Goal: Task Accomplishment & Management: Manage account settings

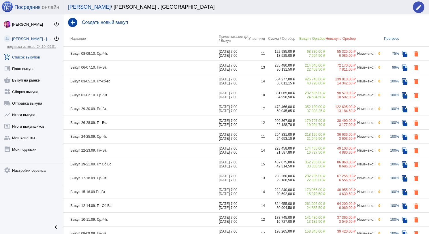
click at [155, 52] on td "Выкуп 08-09.10. Ср.-Чт." at bounding box center [140, 54] width 155 height 14
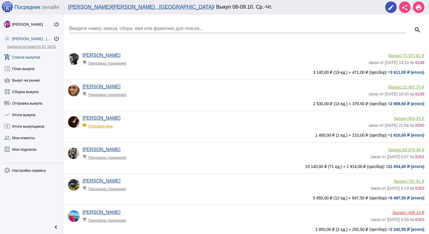
click at [138, 25] on div "Введите номер заказа, сбора, имя или фамилию для поиска..." at bounding box center [237, 26] width 337 height 13
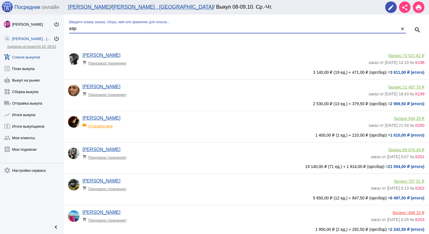
type input "кар"
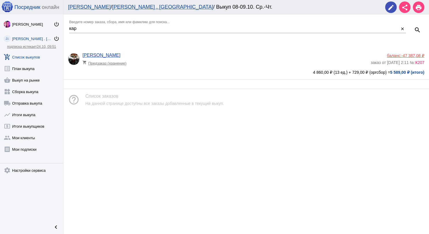
click at [418, 56] on span "-47 387,08 ₽" at bounding box center [412, 55] width 23 height 5
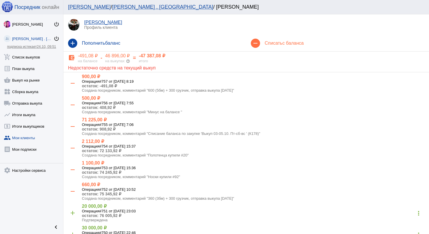
click at [74, 41] on mat-icon "add" at bounding box center [72, 43] width 9 height 9
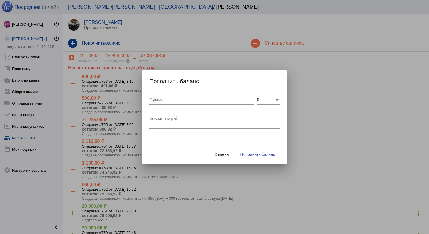
click at [155, 99] on input "Сумма" at bounding box center [201, 99] width 105 height 5
type input "900"
click at [170, 125] on textarea "Комментарий" at bounding box center [214, 122] width 130 height 12
type textarea "Возврат К165, плед #119"
click at [247, 155] on span "Пополнить баланс" at bounding box center [257, 154] width 35 height 5
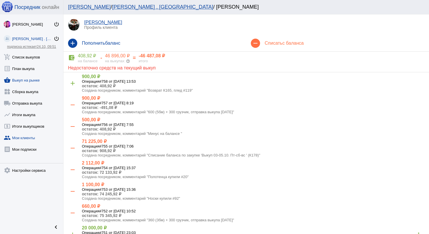
click at [34, 83] on link "shopping_basket Выкуп на рынке" at bounding box center [31, 79] width 63 height 12
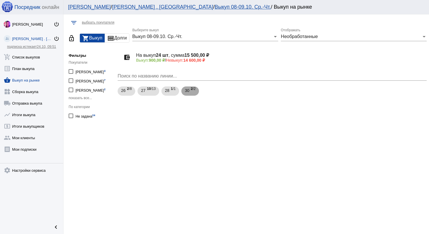
click at [195, 91] on span "2 /2" at bounding box center [193, 91] width 5 height 12
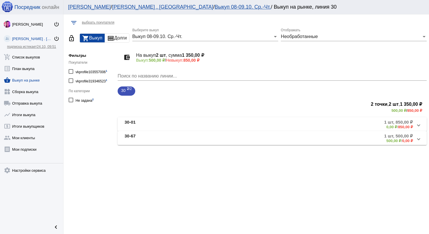
click at [148, 120] on mat-panel-title "30-01" at bounding box center [171, 125] width 92 height 10
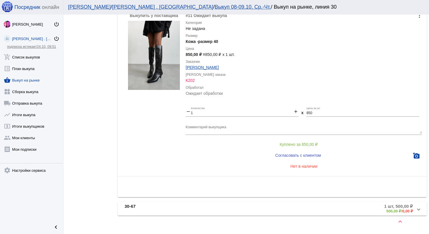
scroll to position [146, 0]
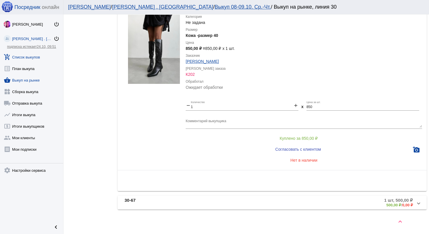
click at [37, 58] on link "add_shopping_cart Список выкупов" at bounding box center [31, 56] width 63 height 12
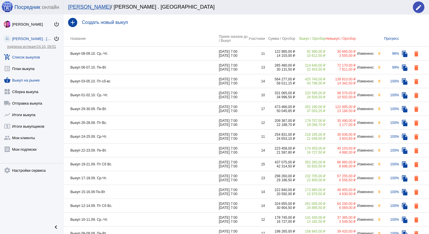
click at [32, 81] on link "shopping_basket Выкуп на рынке" at bounding box center [31, 79] width 63 height 12
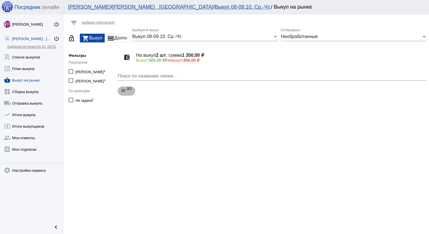
click at [131, 93] on span "2 /2" at bounding box center [129, 91] width 5 height 12
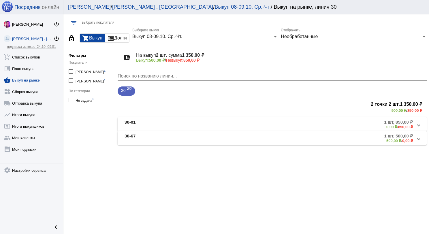
click at [158, 120] on mat-panel-title "30-01" at bounding box center [171, 125] width 92 height 10
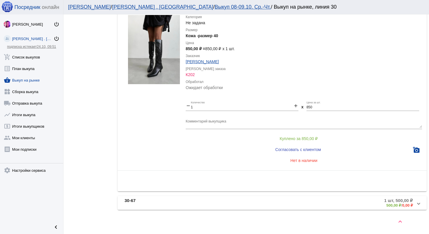
scroll to position [146, 0]
click at [197, 204] on mat-panel-title "30-67" at bounding box center [171, 203] width 92 height 10
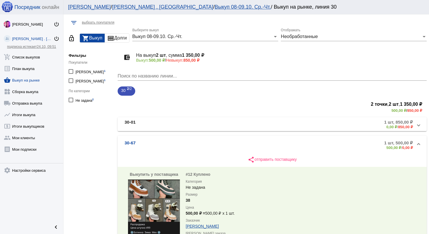
click at [34, 80] on link "shopping_basket Выкуп на рынке" at bounding box center [31, 79] width 63 height 12
